Goal: Task Accomplishment & Management: Manage account settings

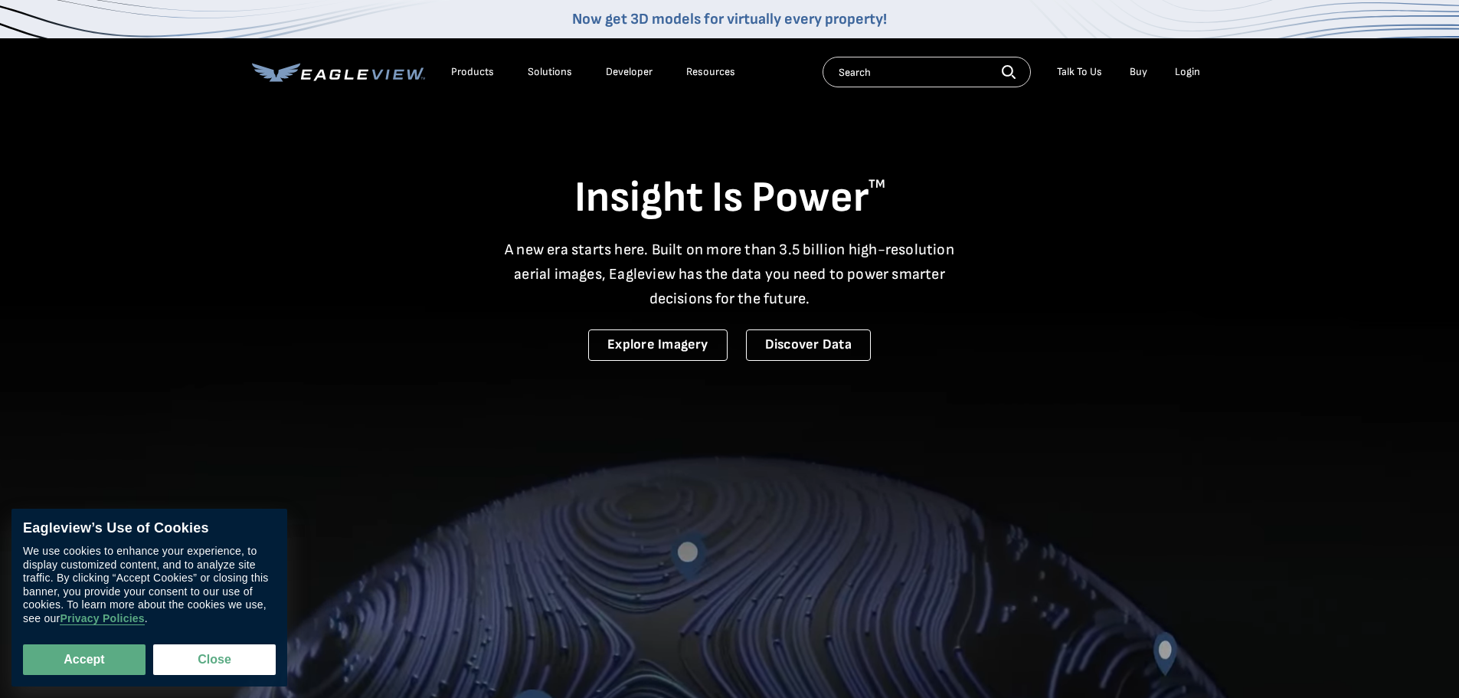
click at [1191, 65] on div "Login" at bounding box center [1187, 72] width 25 height 14
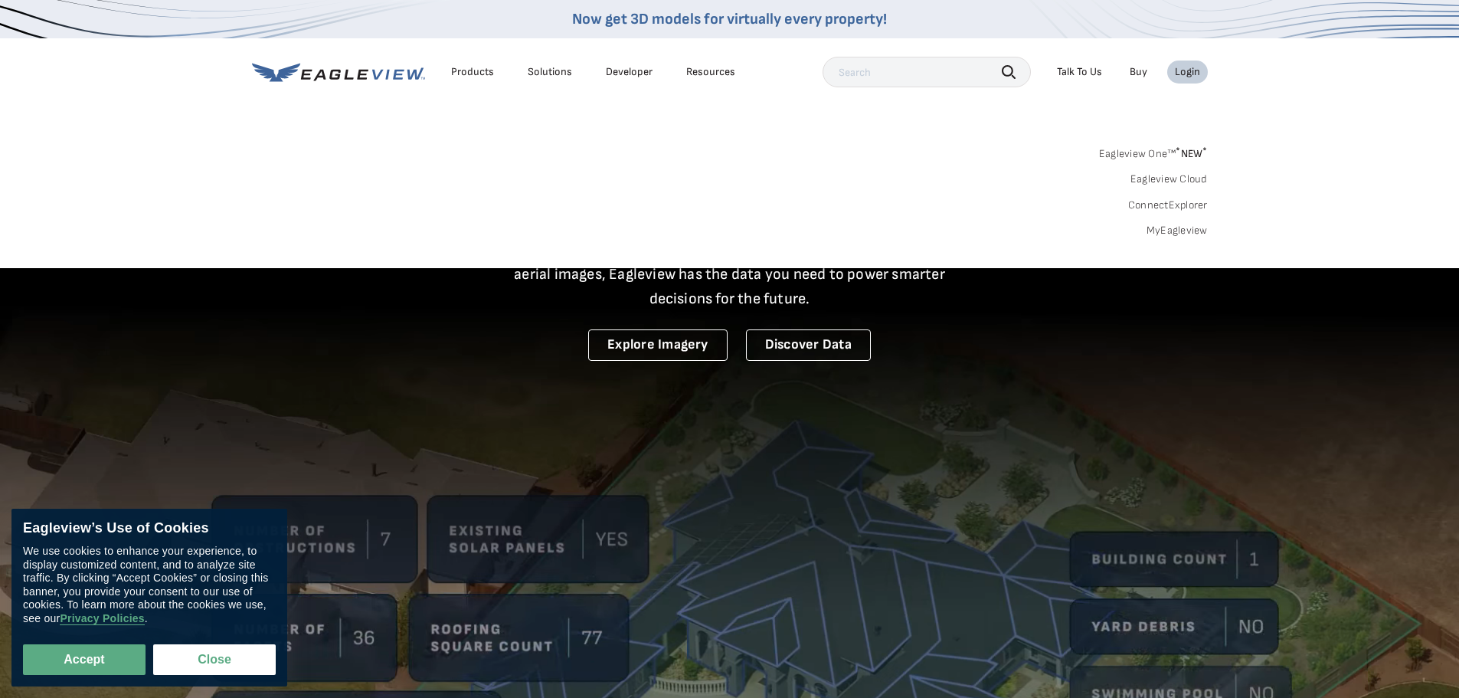
click at [1187, 70] on div "Login" at bounding box center [1187, 72] width 25 height 14
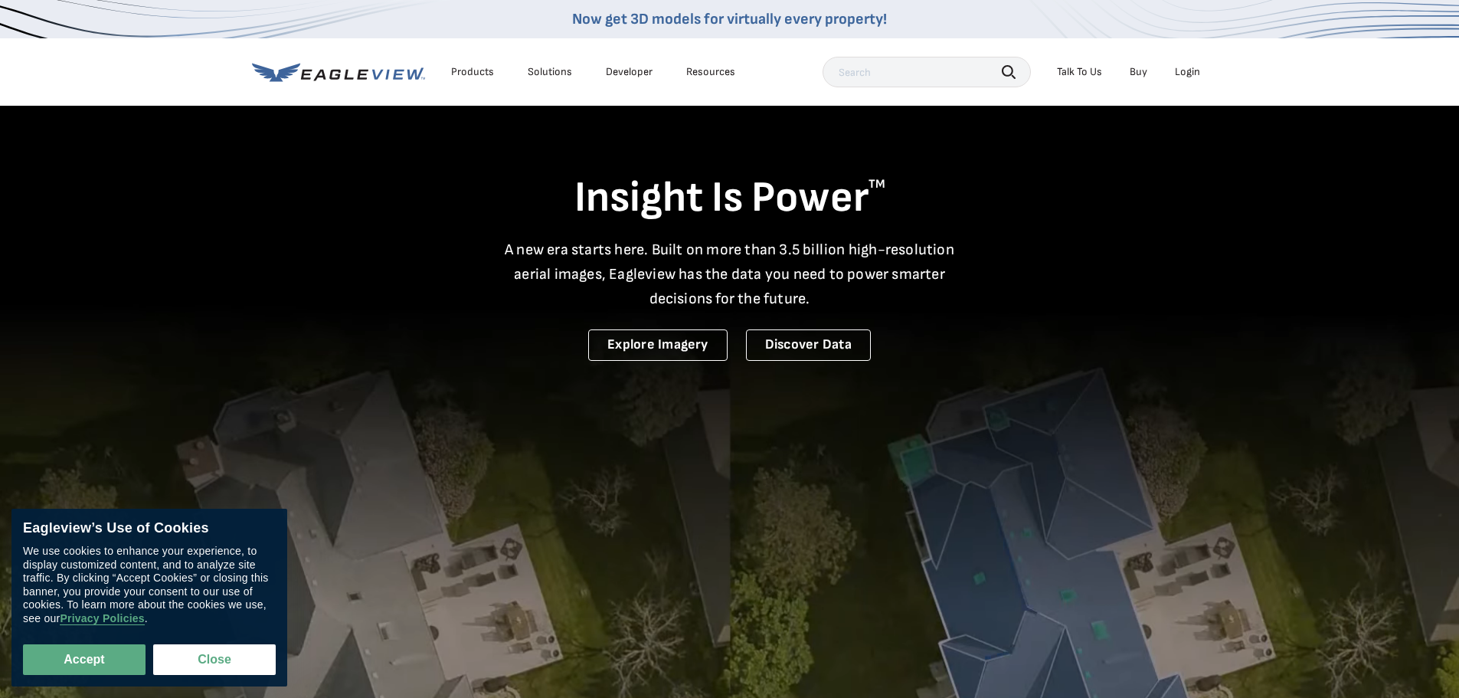
click at [1187, 70] on div "Login" at bounding box center [1187, 72] width 25 height 14
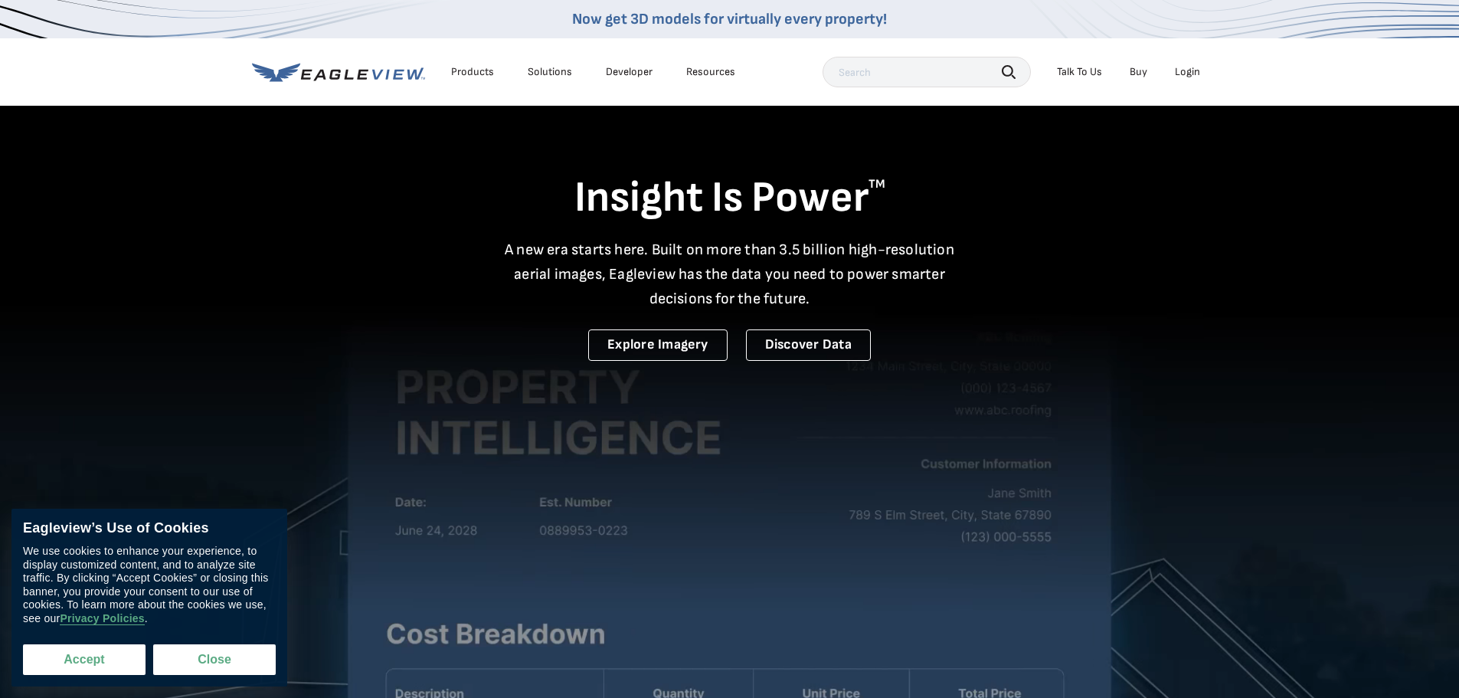
click at [78, 660] on button "Accept" at bounding box center [84, 659] width 123 height 31
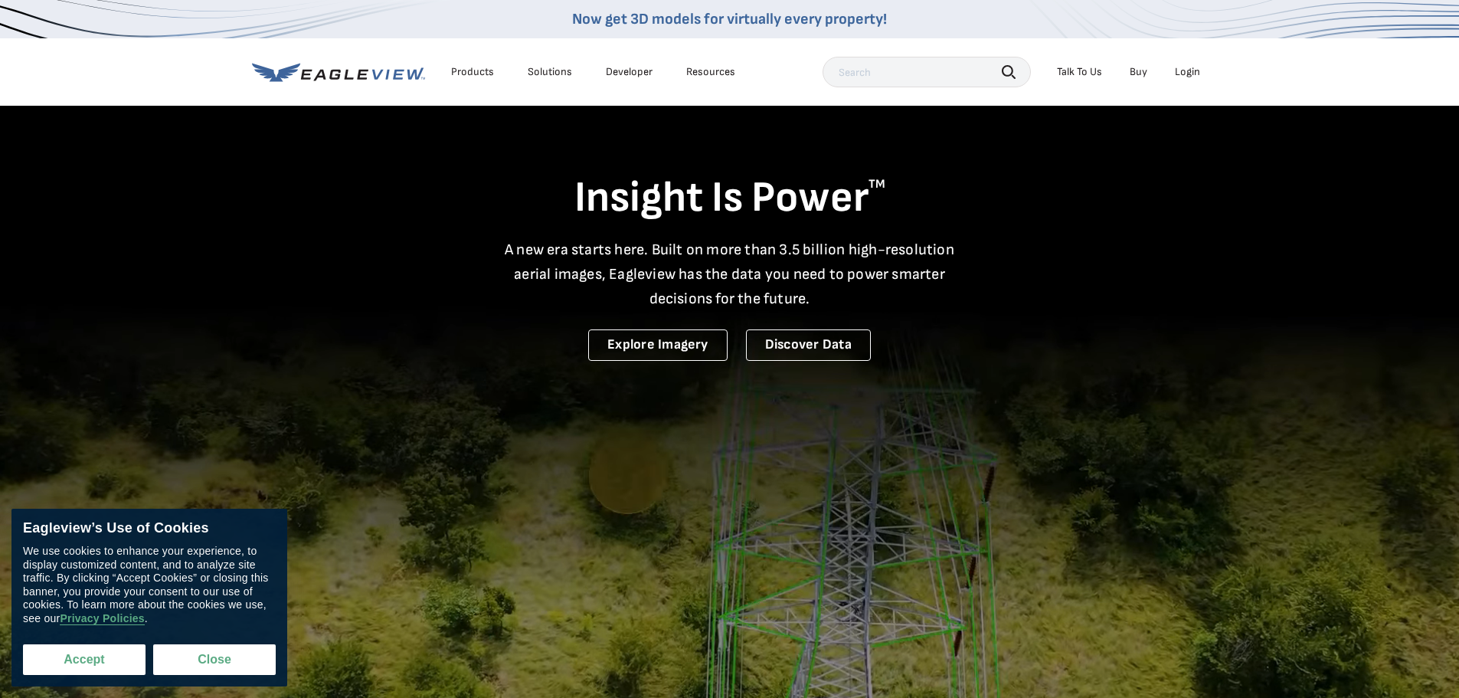
checkbox input "true"
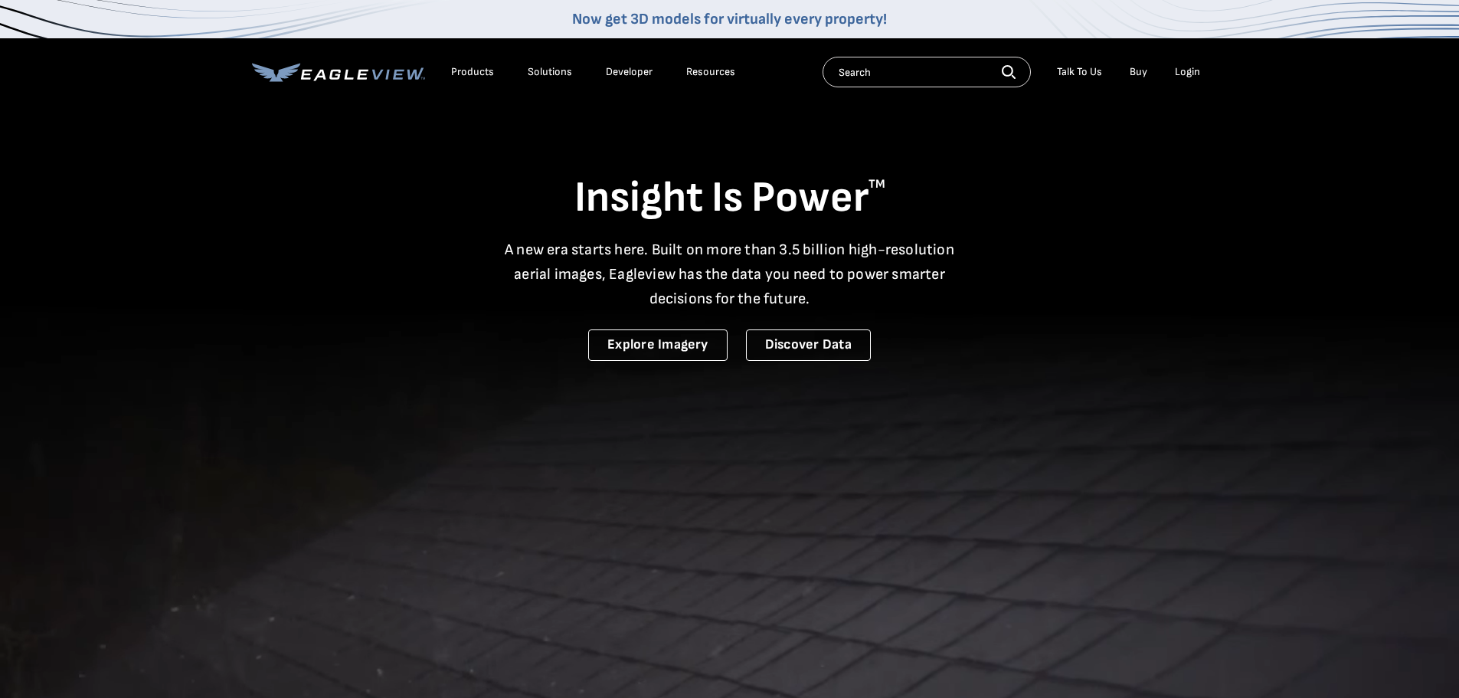
click at [1204, 64] on li "Login" at bounding box center [1188, 72] width 41 height 23
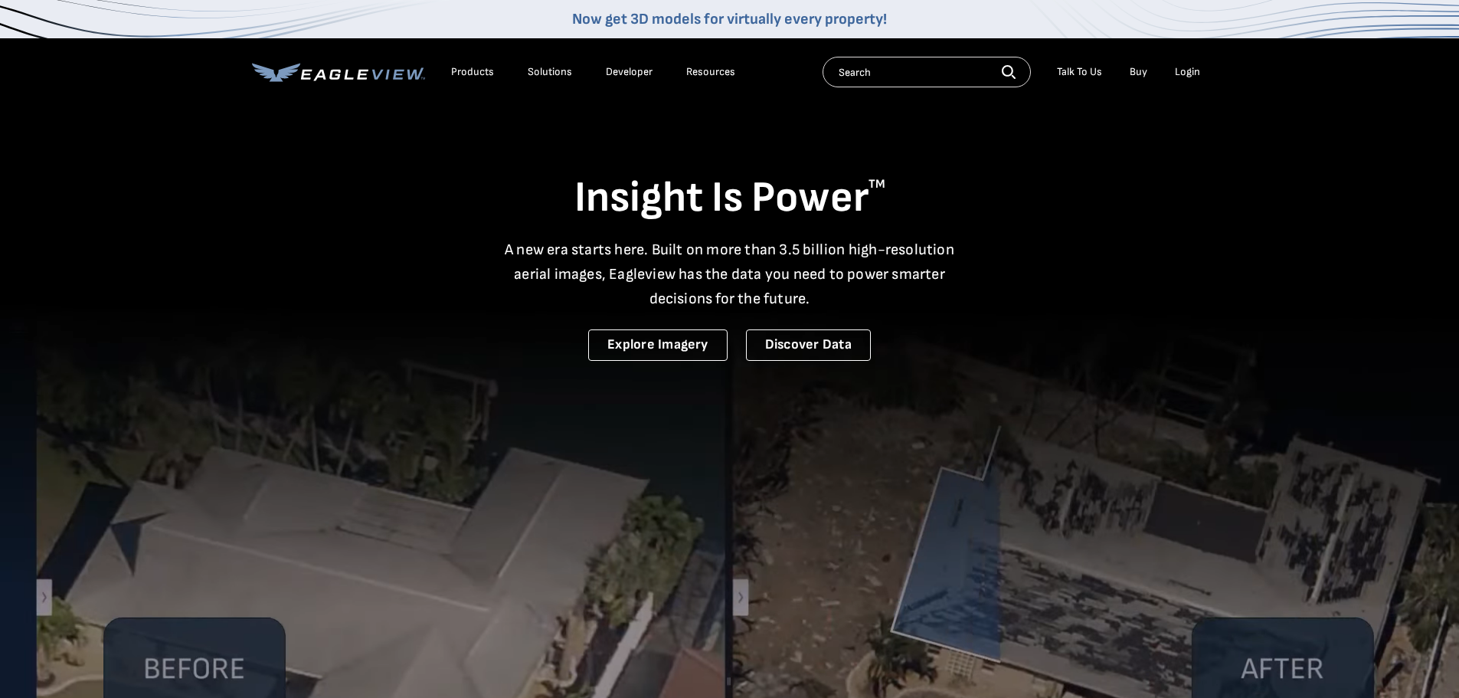
click at [1191, 67] on div "Login" at bounding box center [1187, 72] width 25 height 14
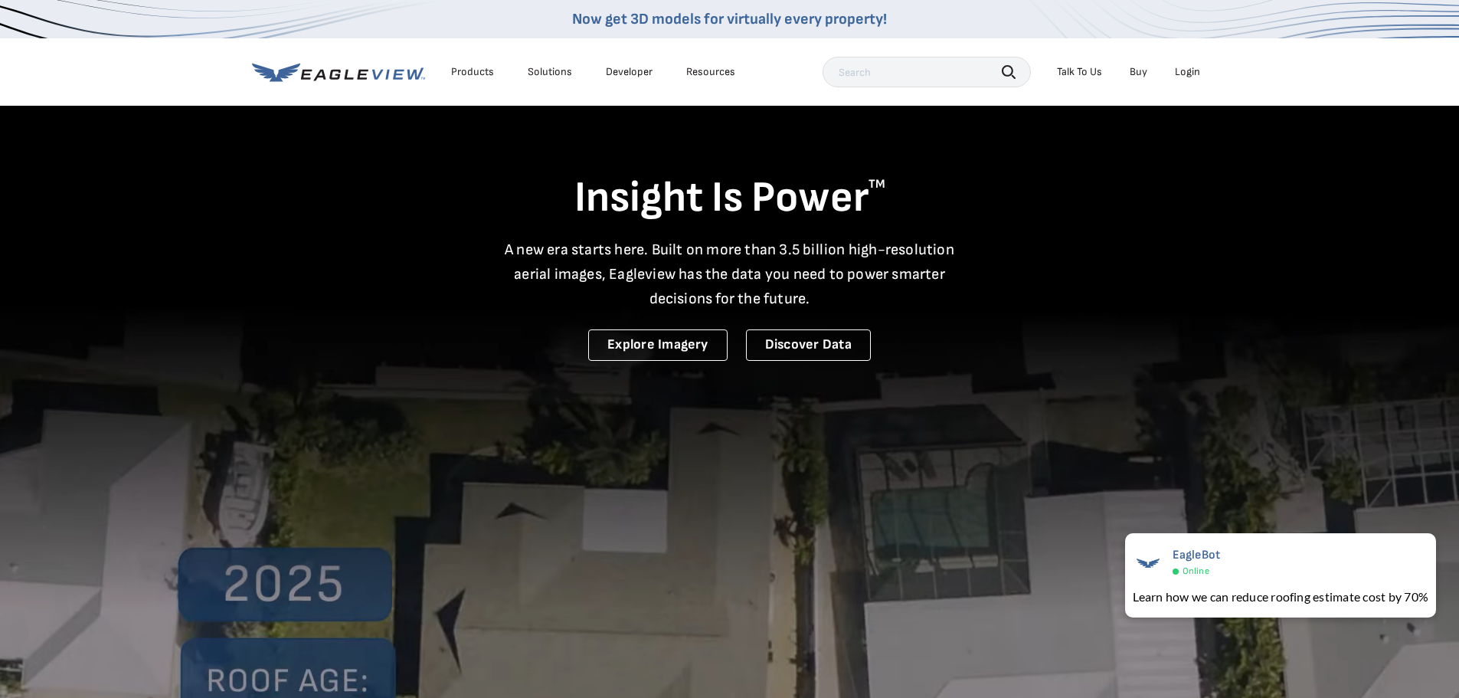
click at [1201, 72] on li "Login" at bounding box center [1188, 72] width 41 height 23
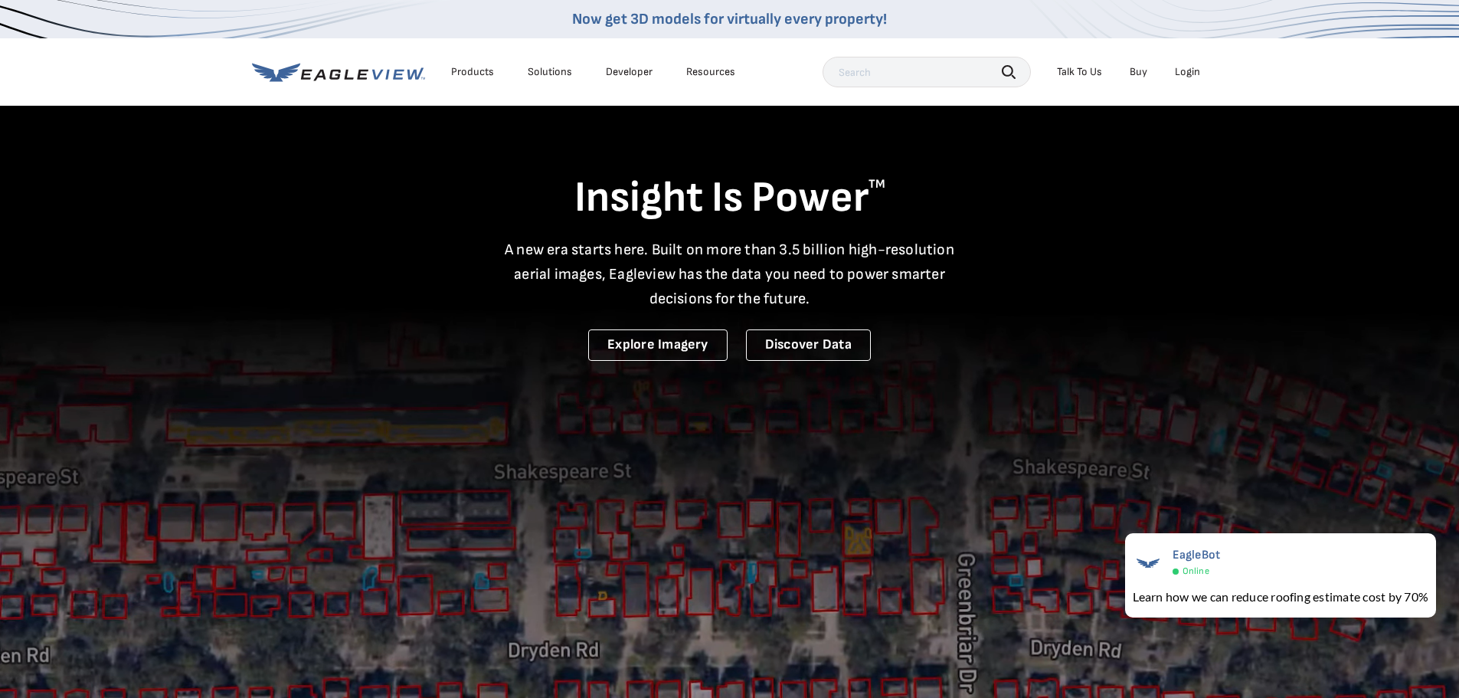
click at [1196, 70] on div "Login" at bounding box center [1187, 72] width 25 height 14
